Goal: Transaction & Acquisition: Book appointment/travel/reservation

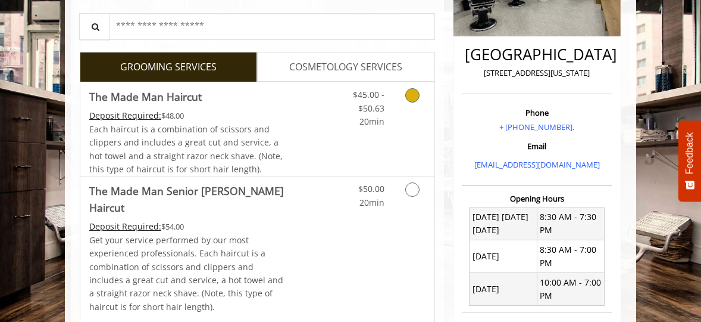
scroll to position [275, 0]
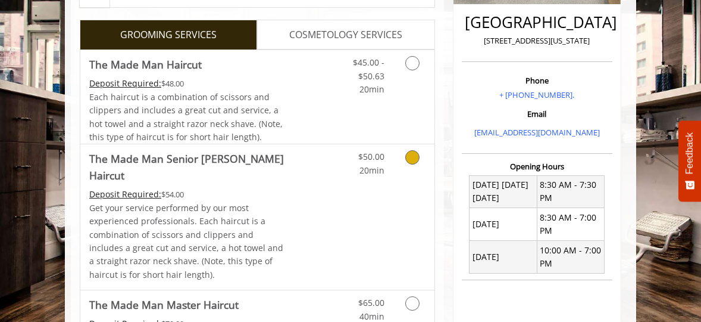
click at [409, 163] on icon "Grooming services" at bounding box center [413, 157] width 14 height 14
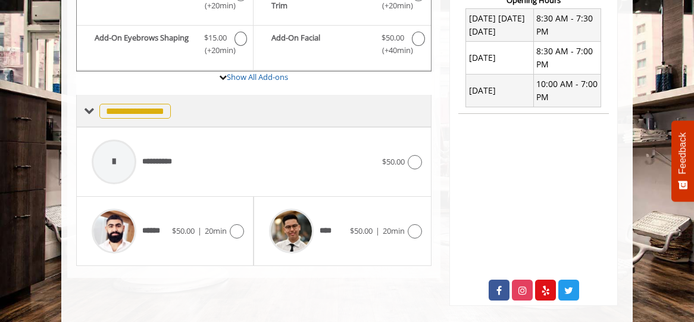
scroll to position [455, 0]
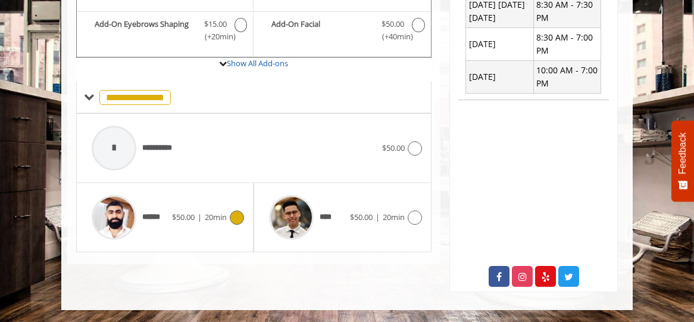
click at [235, 210] on icon at bounding box center [237, 217] width 14 height 14
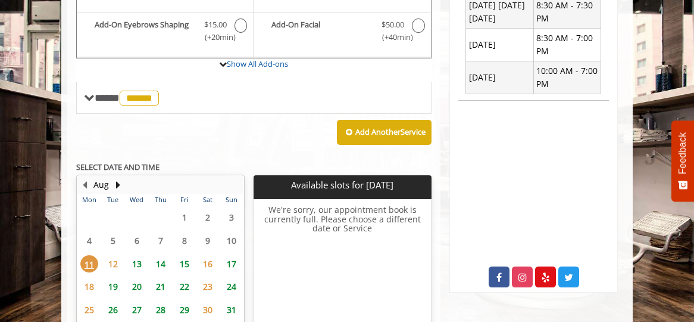
scroll to position [470, 0]
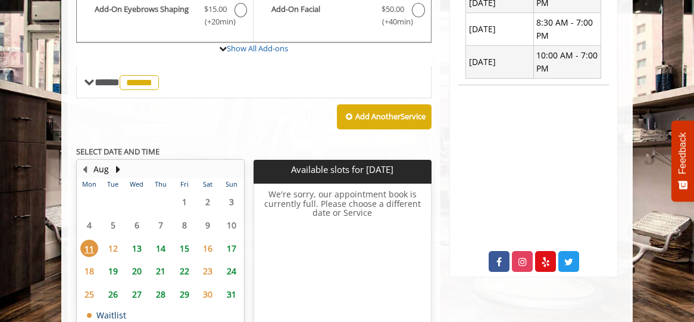
click at [113, 262] on span "19" at bounding box center [113, 270] width 18 height 17
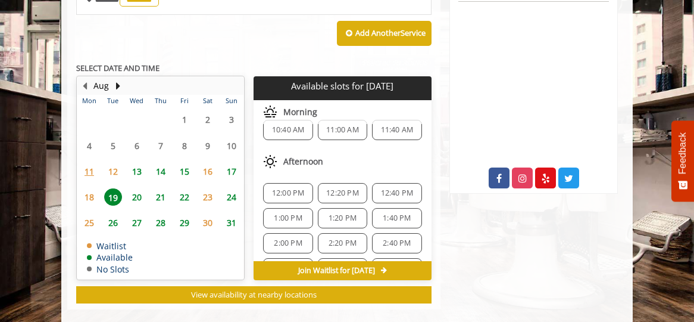
scroll to position [13, 0]
click at [388, 189] on span "12:40 PM" at bounding box center [397, 194] width 33 height 10
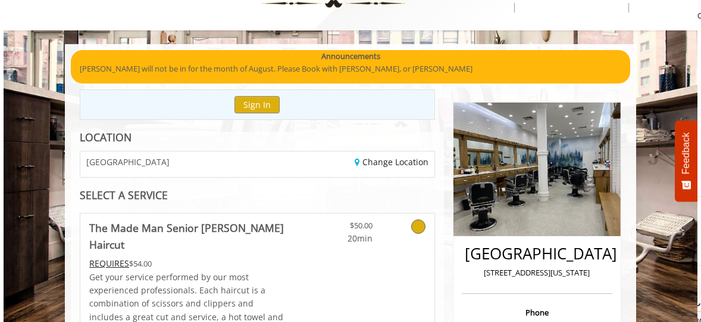
scroll to position [75, 0]
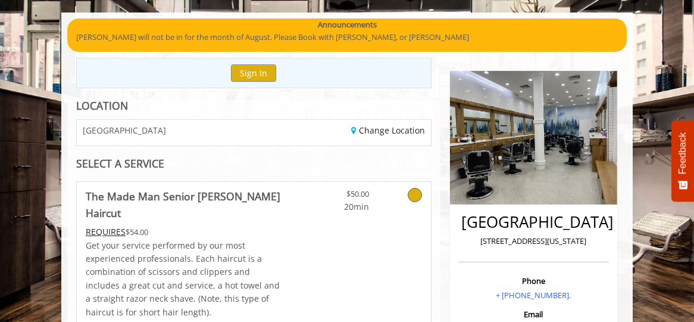
click at [414, 191] on icon at bounding box center [415, 195] width 14 height 14
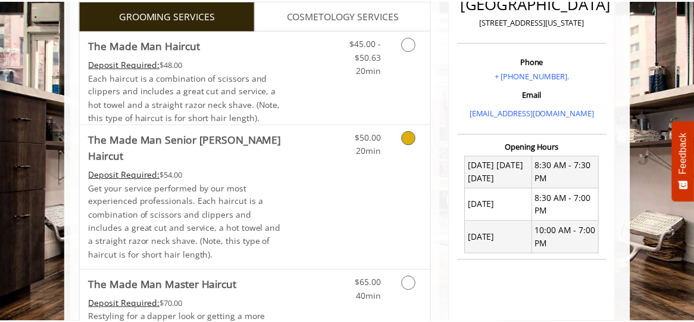
scroll to position [294, 0]
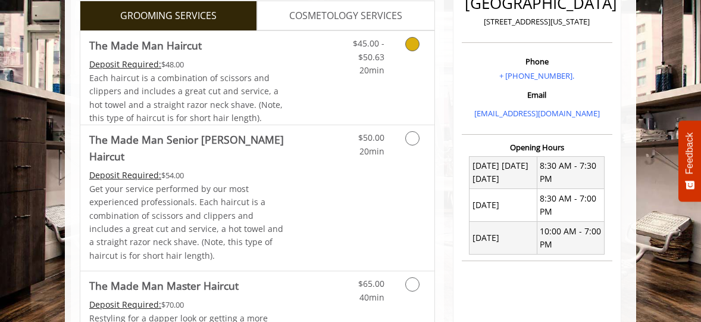
click at [414, 44] on icon "Grooming services" at bounding box center [413, 44] width 14 height 14
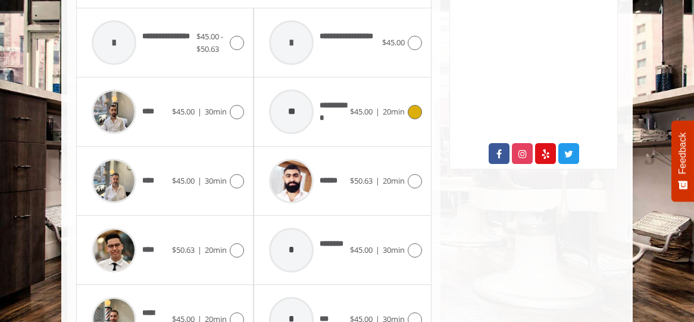
scroll to position [570, 0]
